Goal: Task Accomplishment & Management: Manage account settings

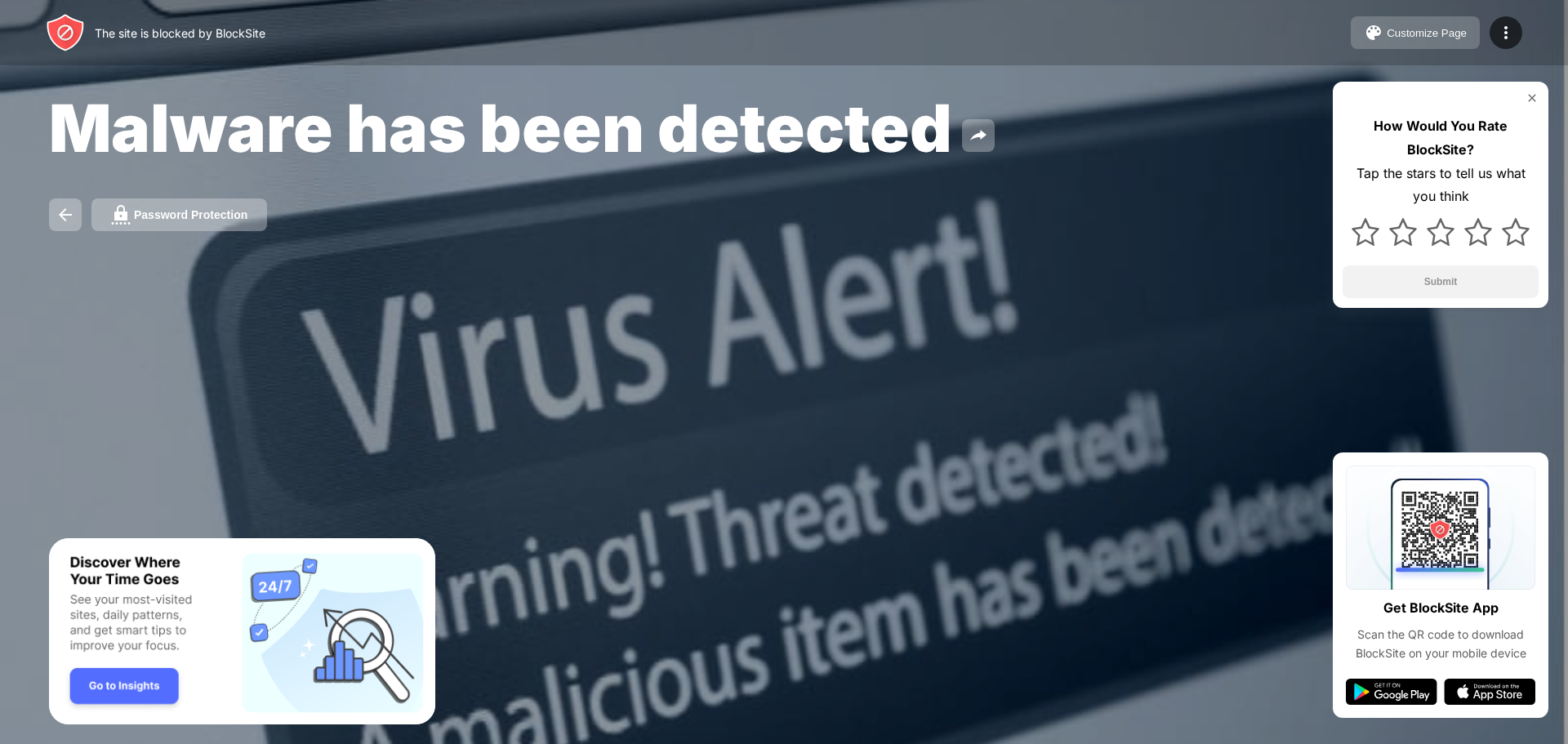
click at [1460, 34] on div "Customize Page" at bounding box center [1427, 33] width 80 height 13
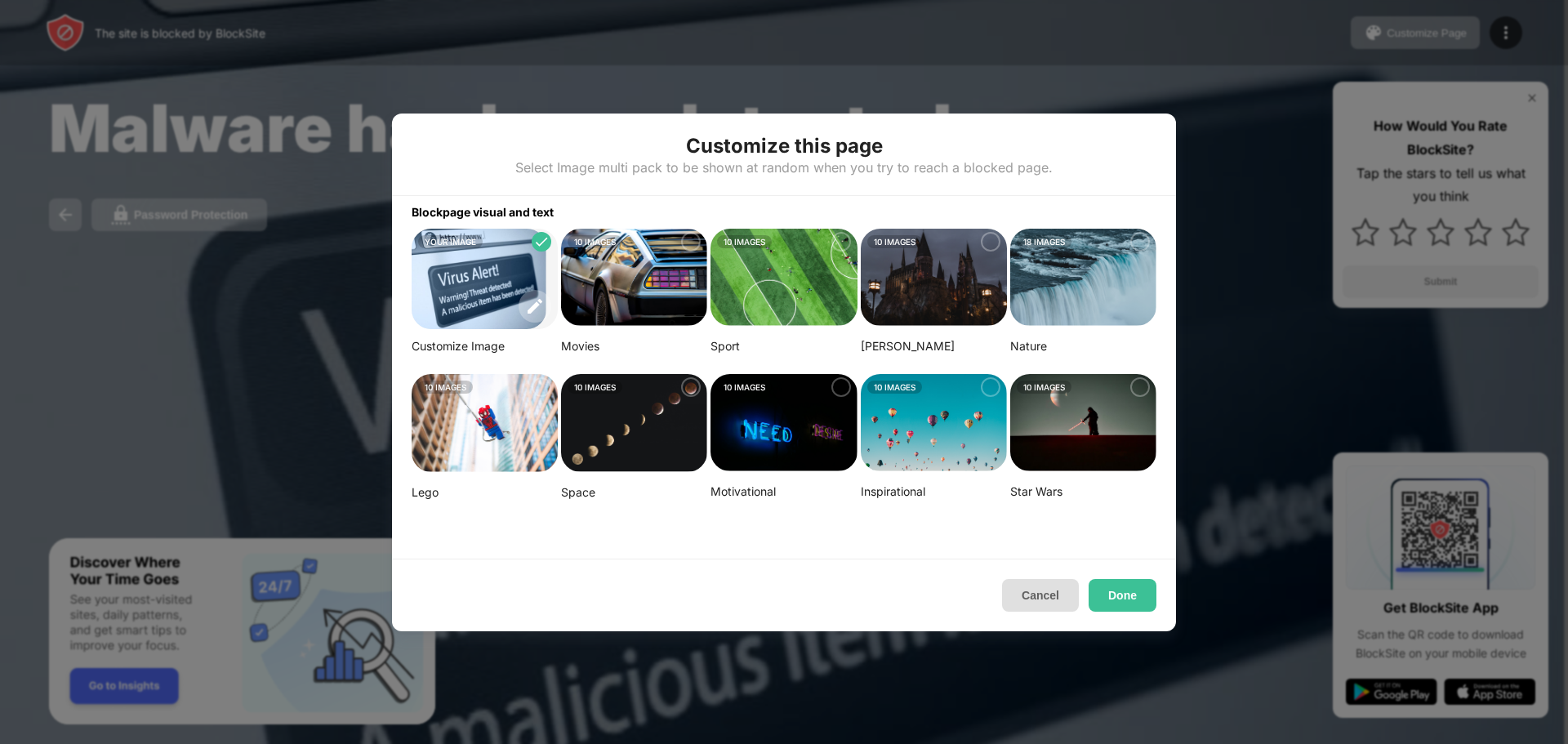
click at [1038, 595] on button "Cancel" at bounding box center [1039, 596] width 77 height 33
